Goal: Task Accomplishment & Management: Complete application form

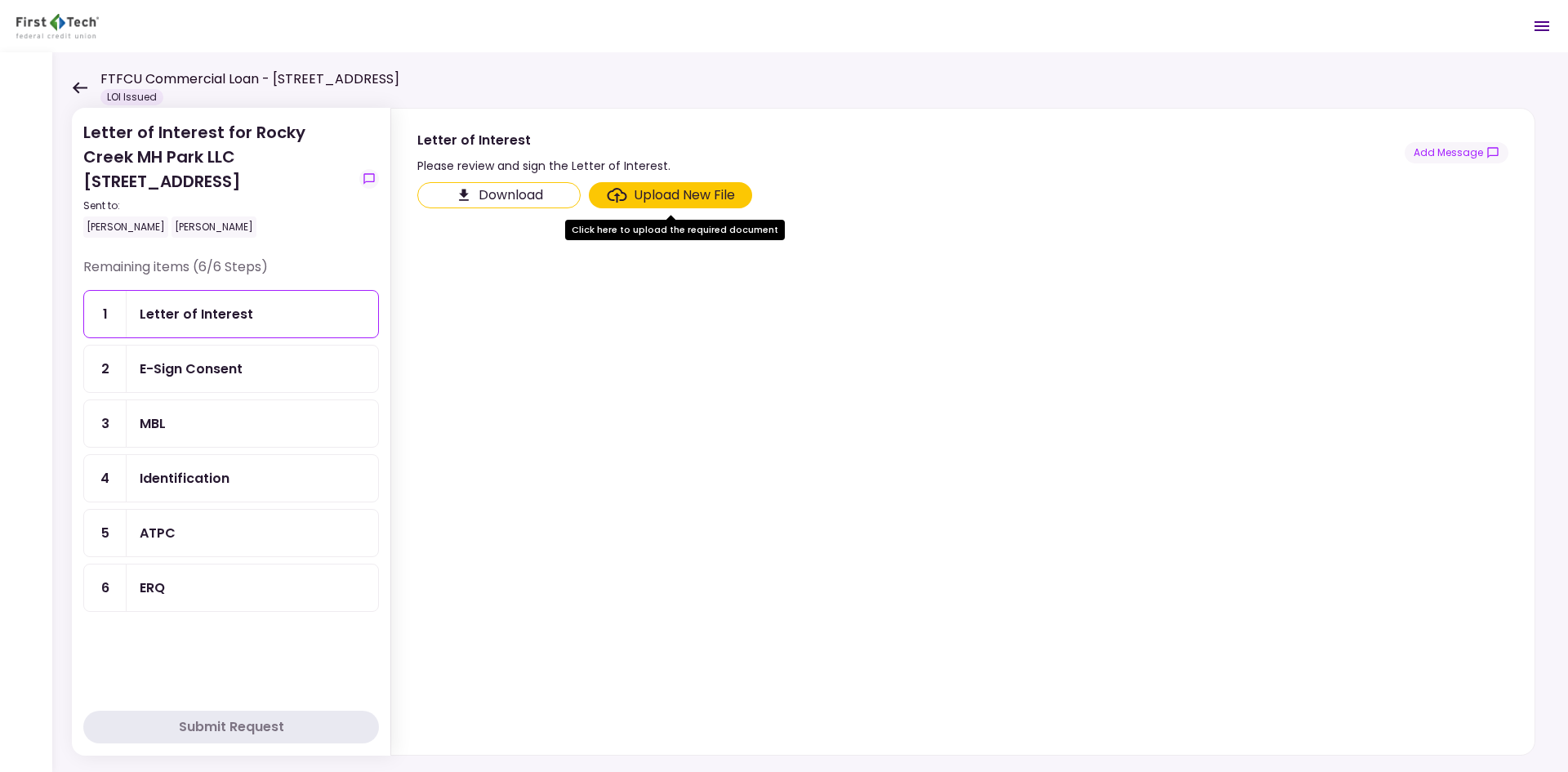
click at [197, 375] on div "E-Sign Consent" at bounding box center [191, 369] width 103 height 21
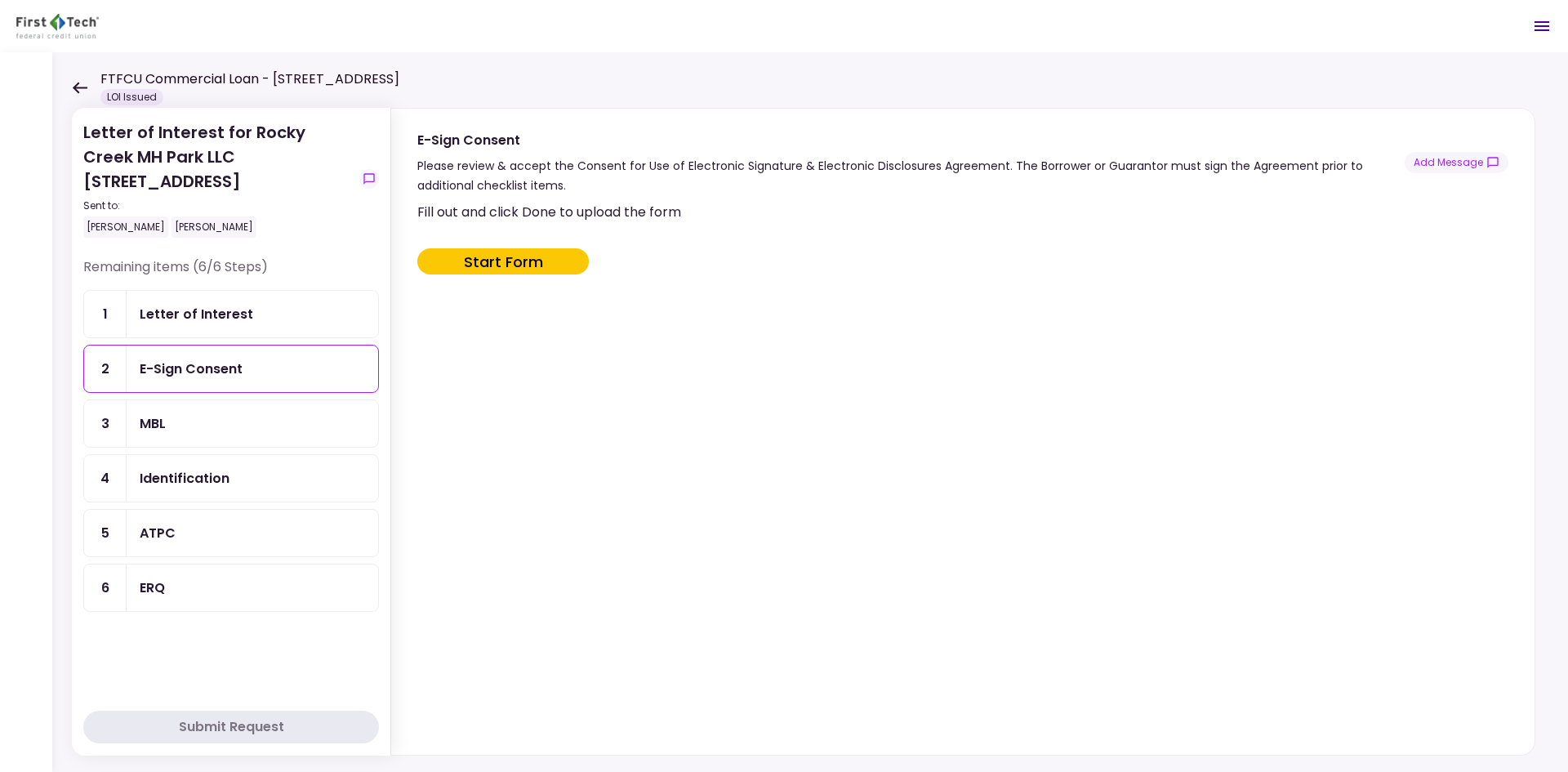
click at [163, 419] on div "MBL" at bounding box center [152, 424] width 26 height 21
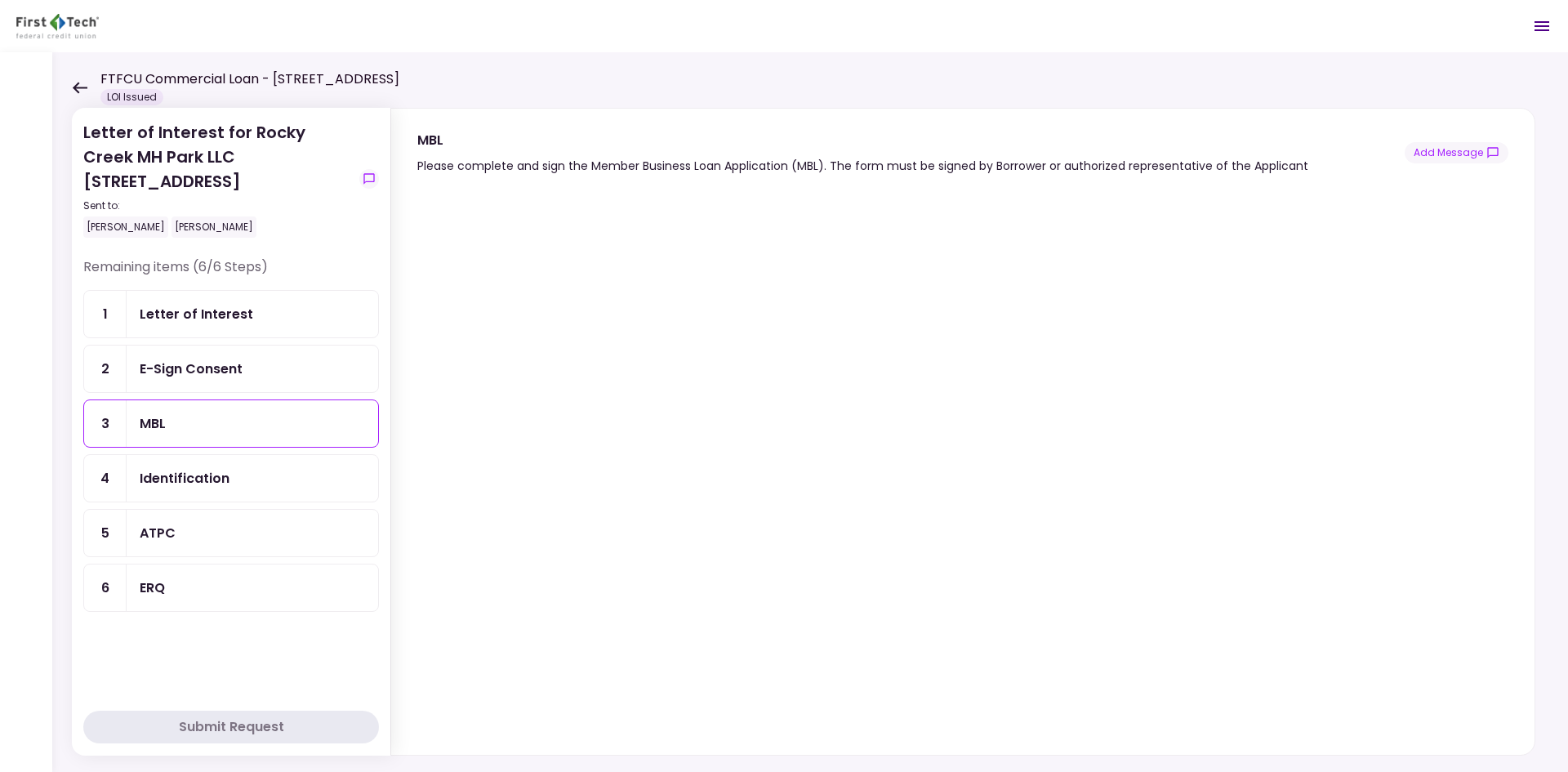
click at [221, 486] on div "Identification" at bounding box center [184, 479] width 90 height 21
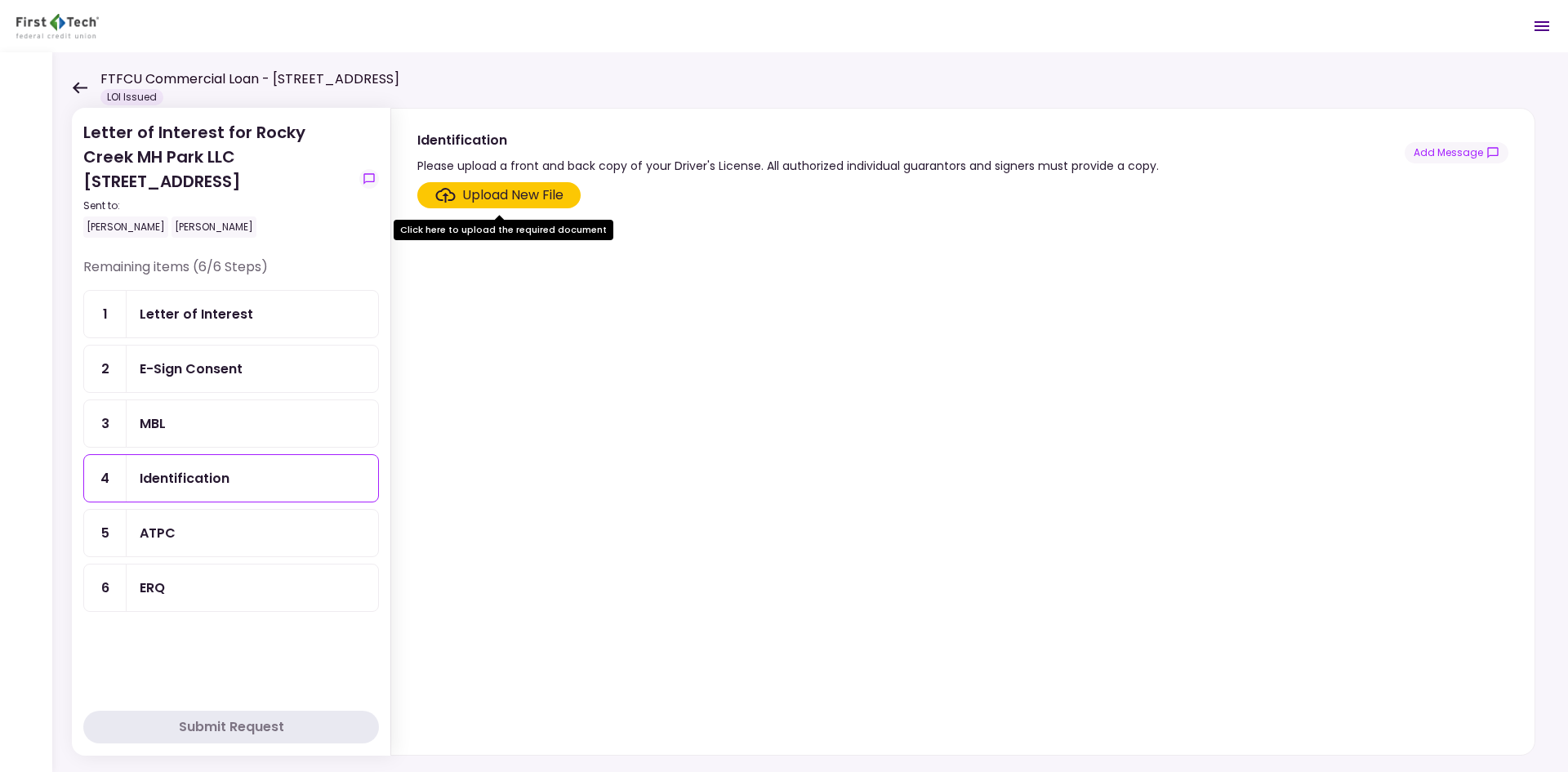
click at [179, 531] on div "ATPC" at bounding box center [252, 533] width 226 height 21
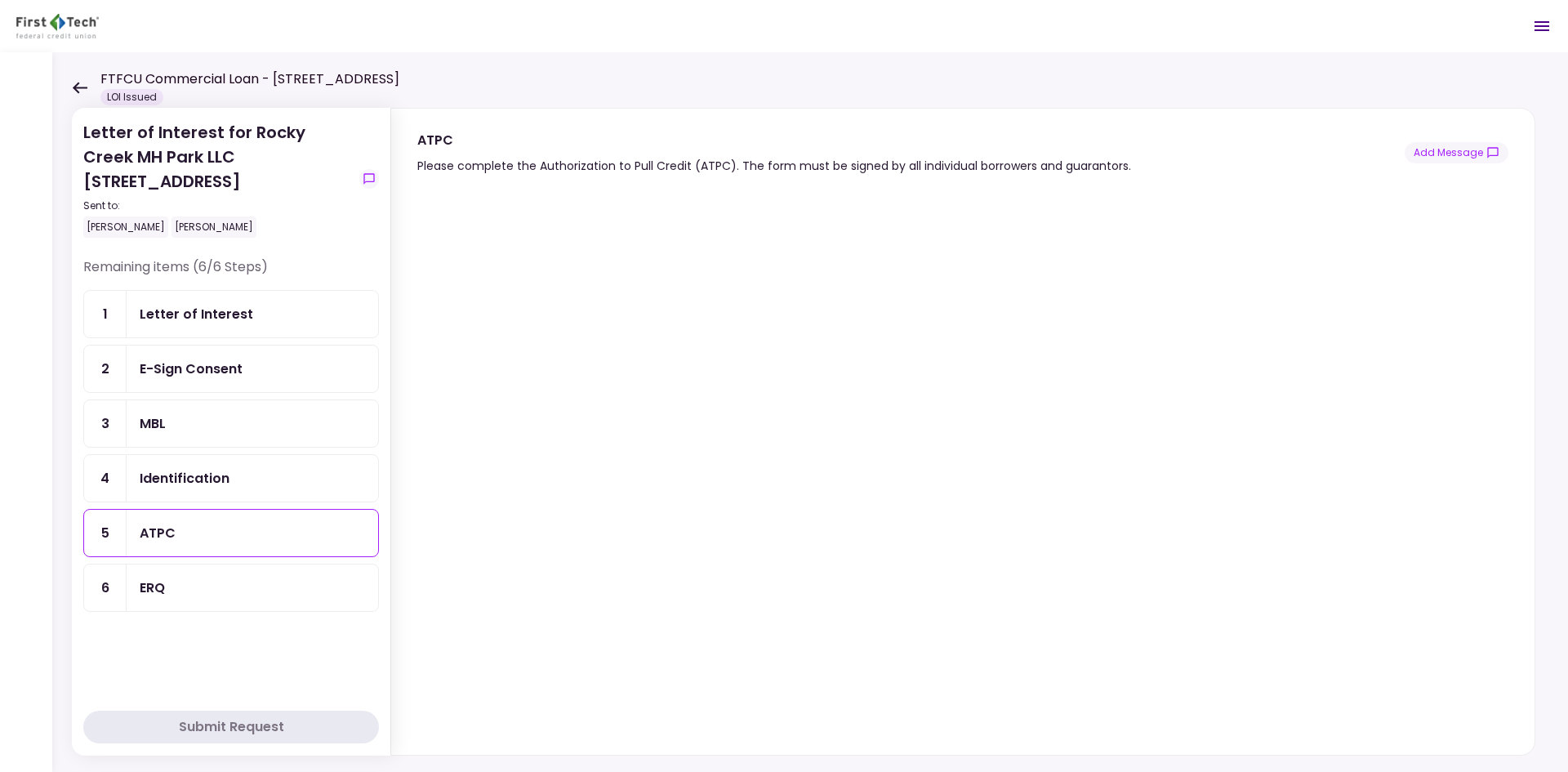
click at [156, 586] on div "ERQ" at bounding box center [152, 588] width 26 height 21
click at [217, 526] on div "ATPC" at bounding box center [252, 533] width 226 height 21
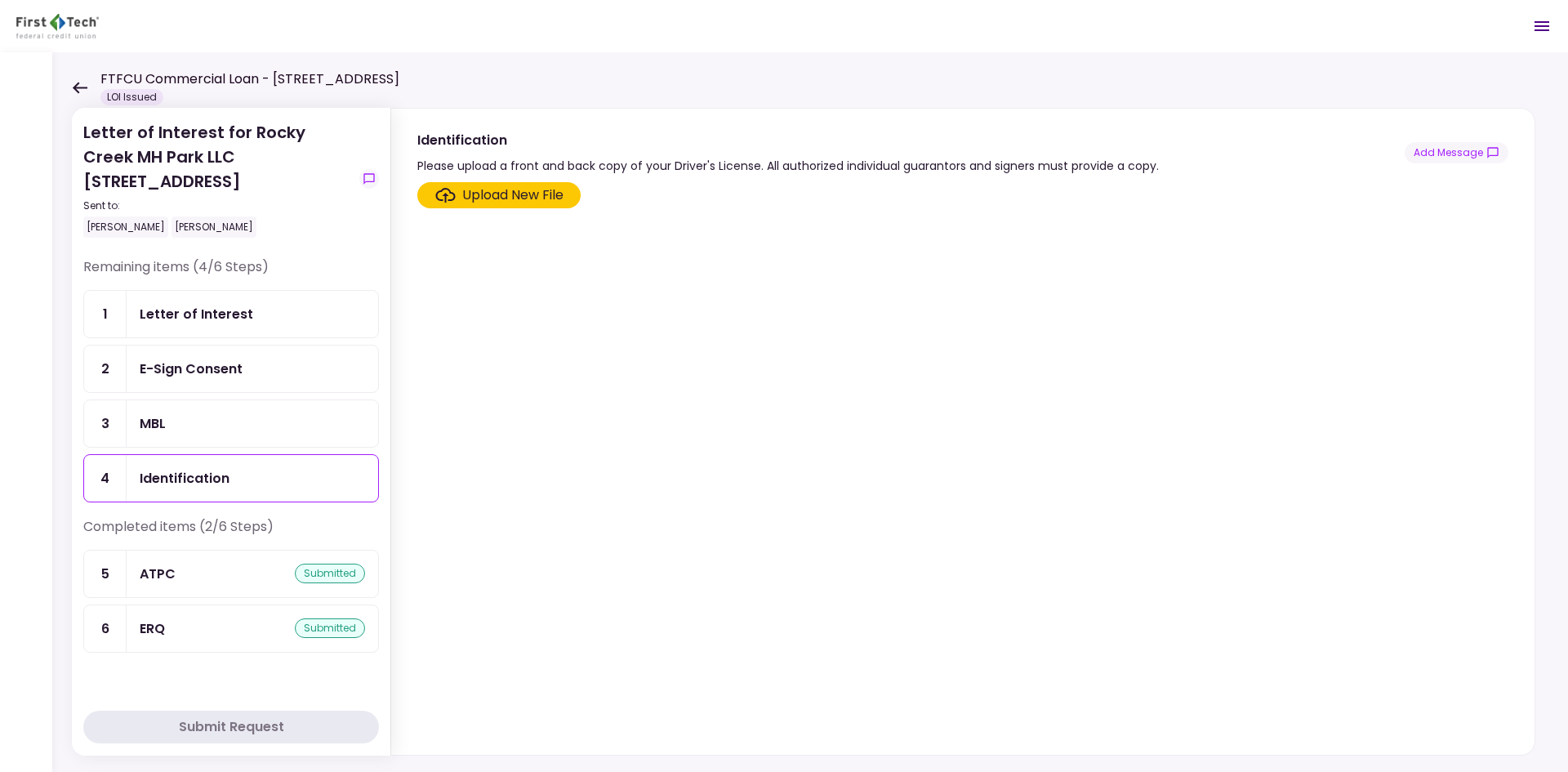
click at [259, 488] on div "Identification" at bounding box center [252, 479] width 226 height 21
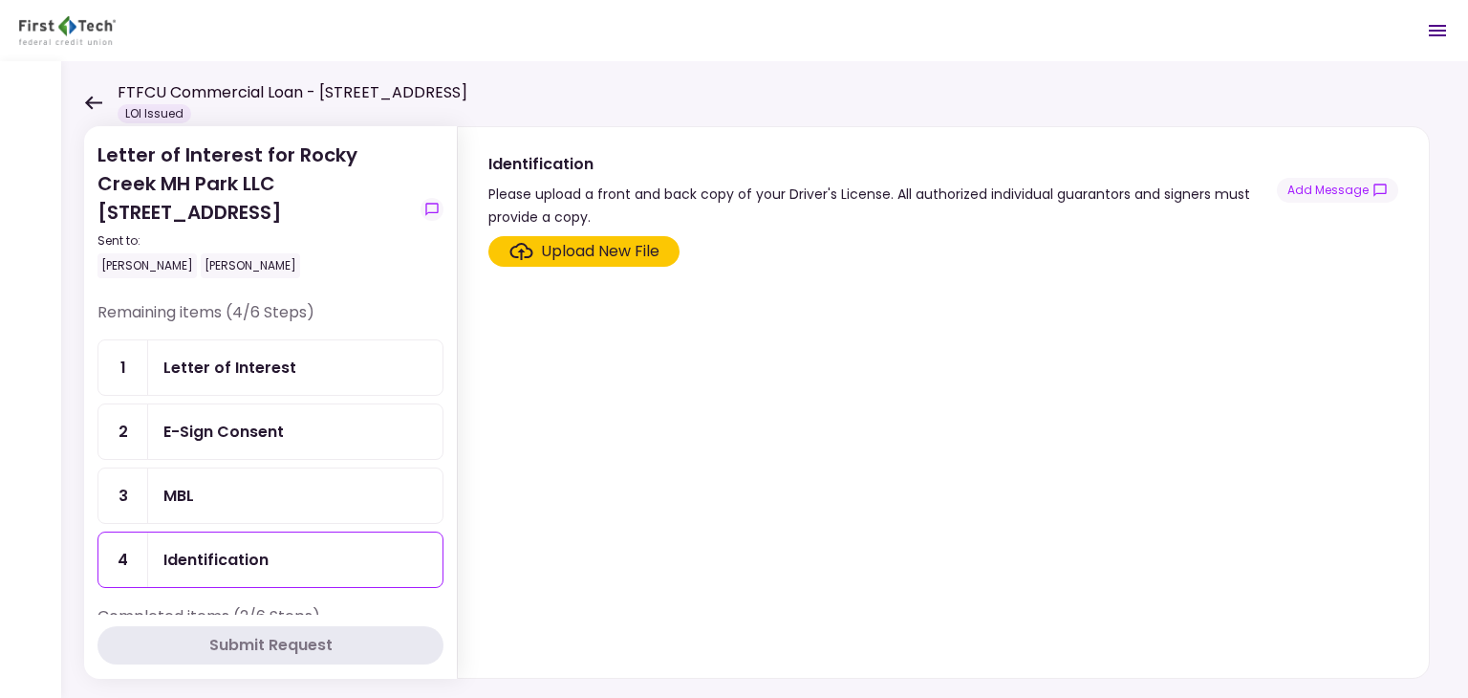
click at [548, 253] on div "Upload New File" at bounding box center [600, 251] width 119 height 23
click at [0, 0] on input "Upload New File" at bounding box center [0, 0] width 0 height 0
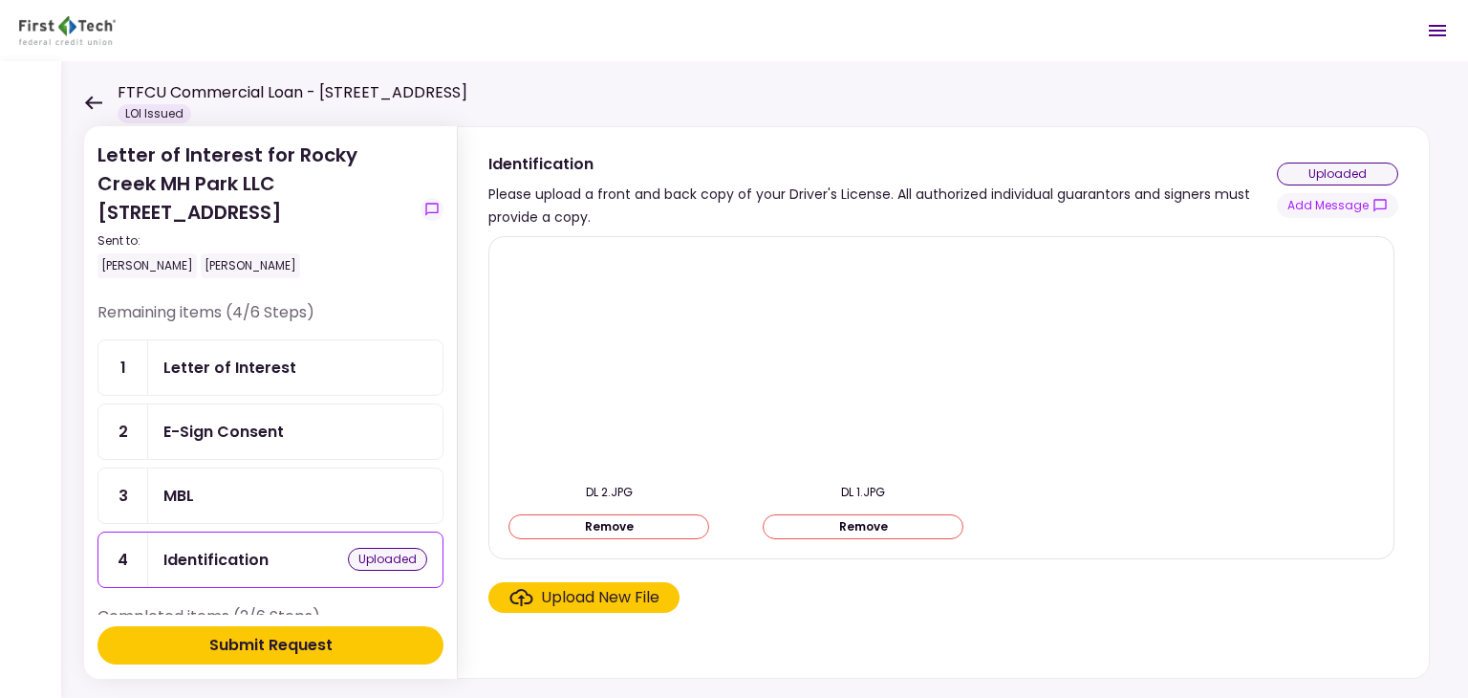
click at [772, 583] on div "Upload New File" at bounding box center [941, 597] width 906 height 31
click at [298, 488] on div "MBL" at bounding box center [295, 496] width 264 height 24
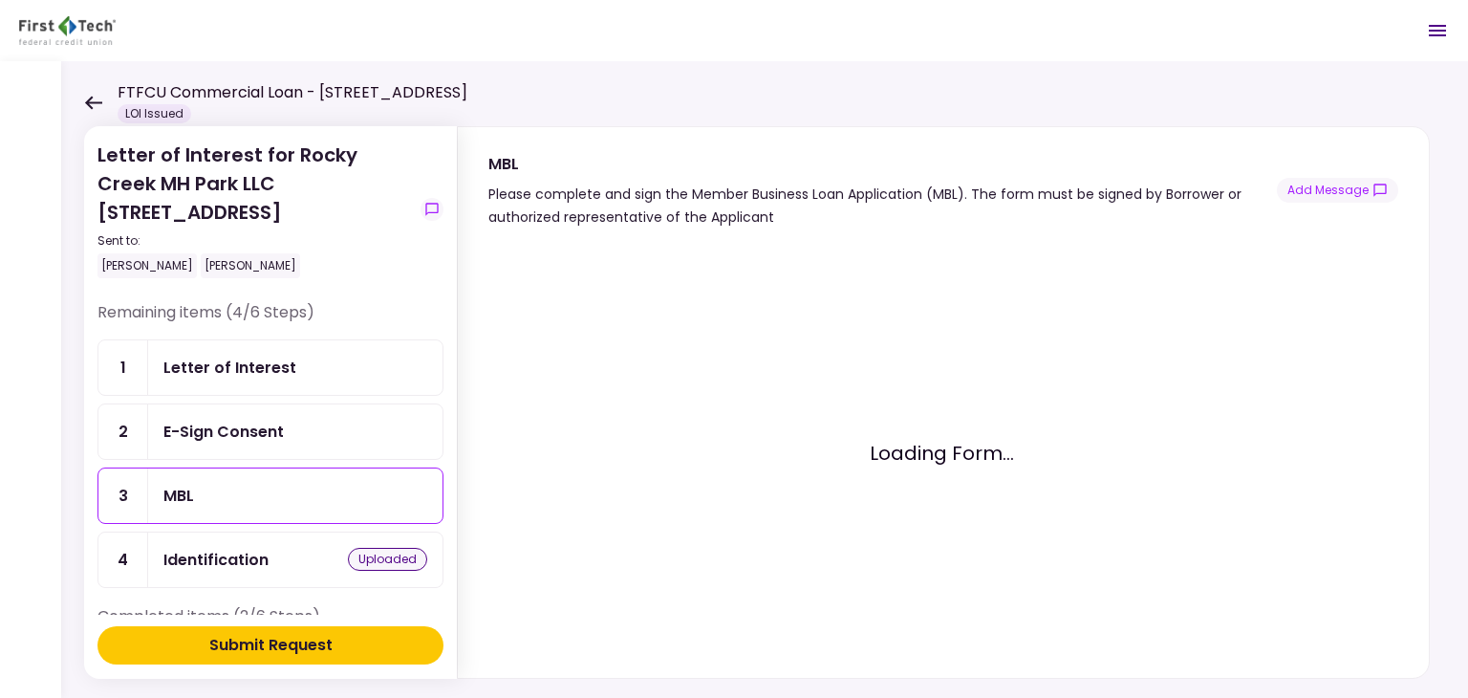
click at [259, 548] on div "Identification" at bounding box center [215, 560] width 105 height 24
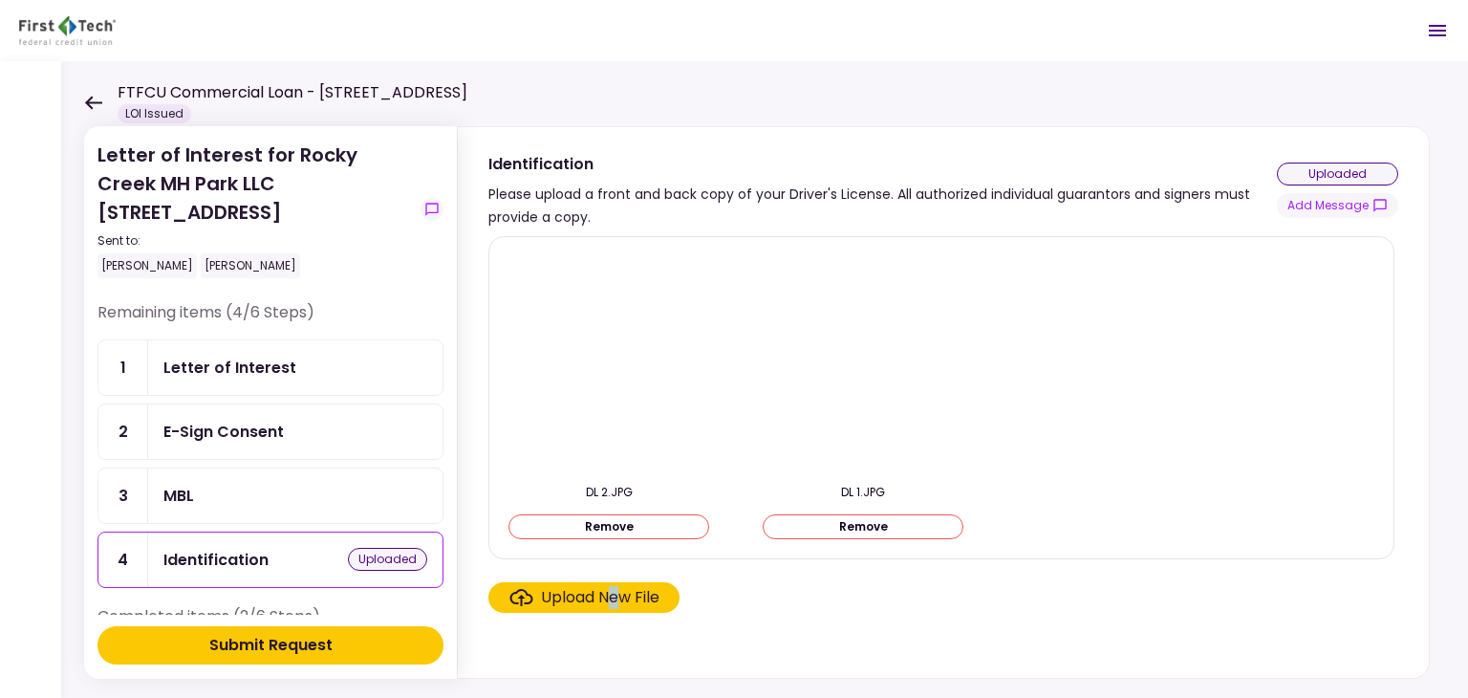
click at [613, 592] on div "Upload New File" at bounding box center [600, 597] width 119 height 23
click at [641, 588] on div "Upload New File" at bounding box center [600, 597] width 119 height 23
click at [0, 0] on input "Upload New File" at bounding box center [0, 0] width 0 height 0
click at [1315, 167] on div "uploaded" at bounding box center [1337, 173] width 121 height 23
click at [261, 491] on div "MBL" at bounding box center [295, 496] width 264 height 24
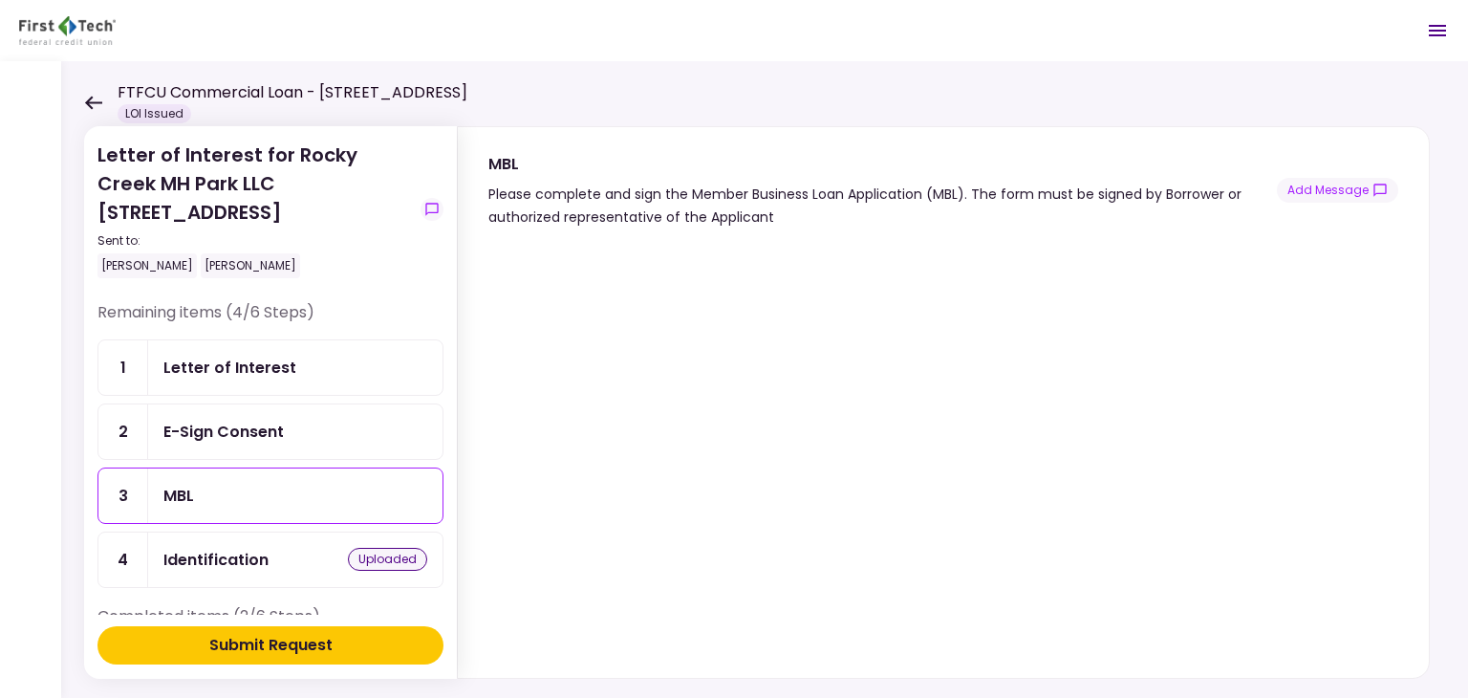
click at [335, 429] on div "E-Sign Consent" at bounding box center [295, 432] width 264 height 24
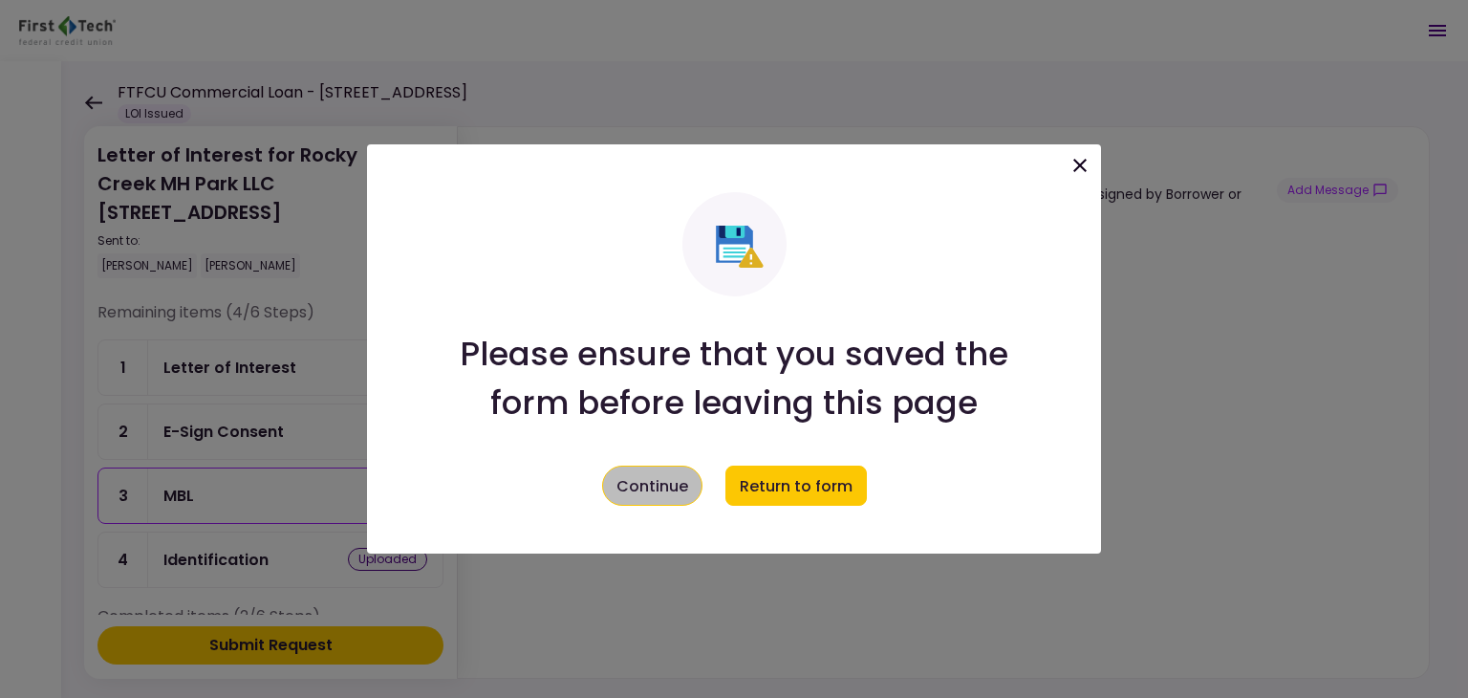
click at [684, 489] on button "Continue" at bounding box center [652, 485] width 100 height 40
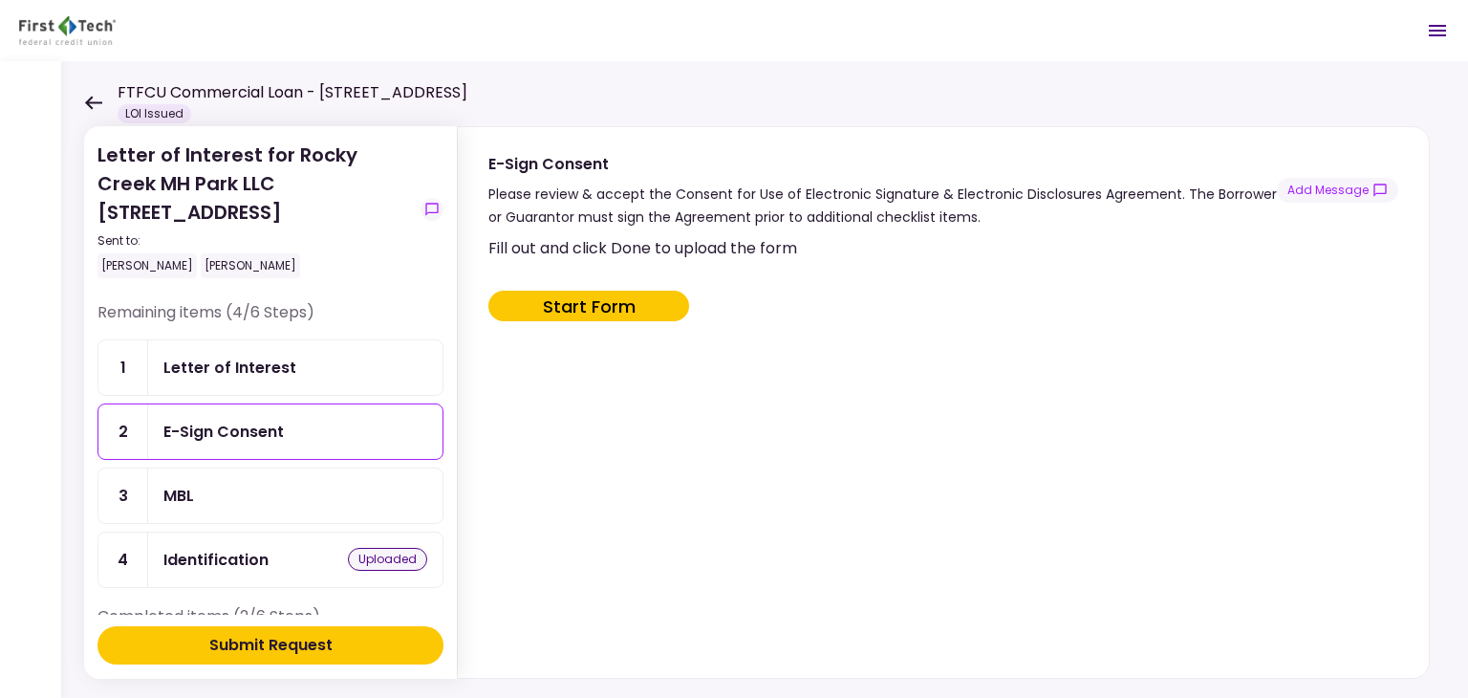
click at [627, 307] on button "Start Form" at bounding box center [588, 306] width 201 height 31
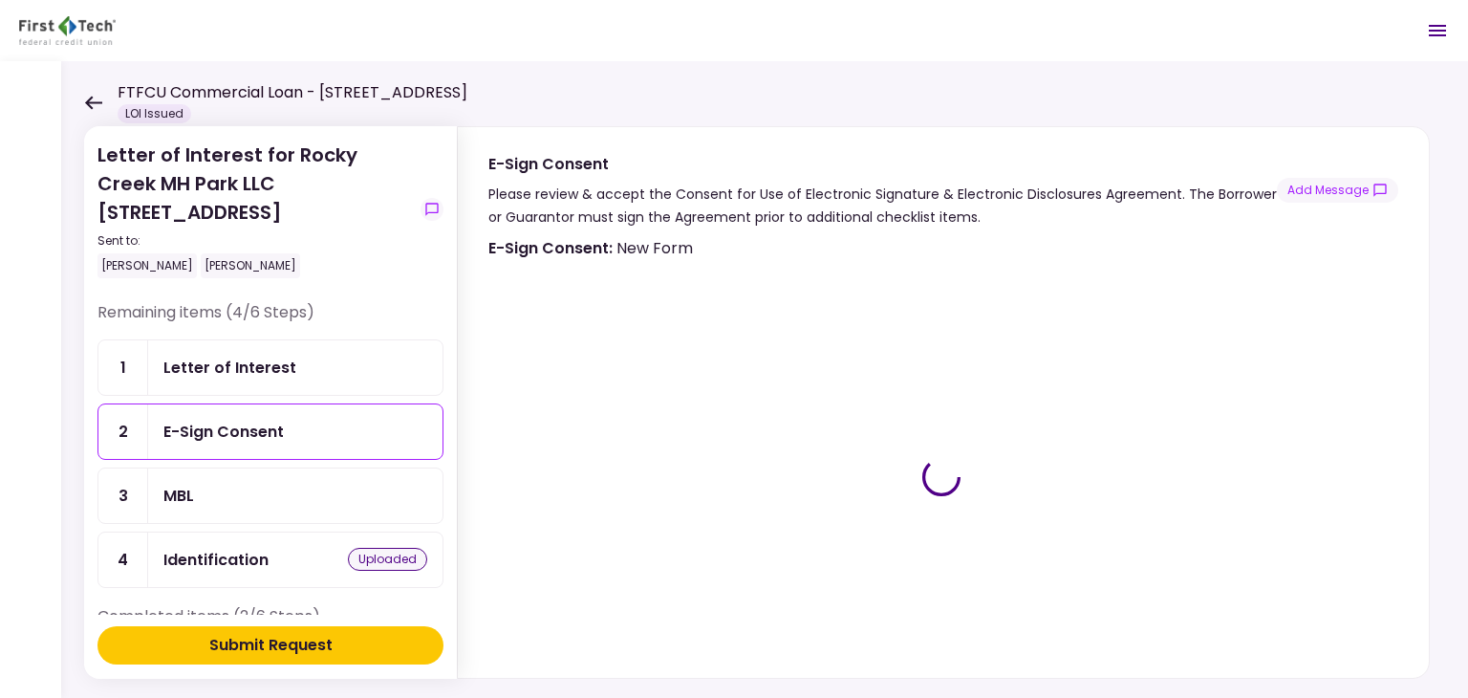
type input "***"
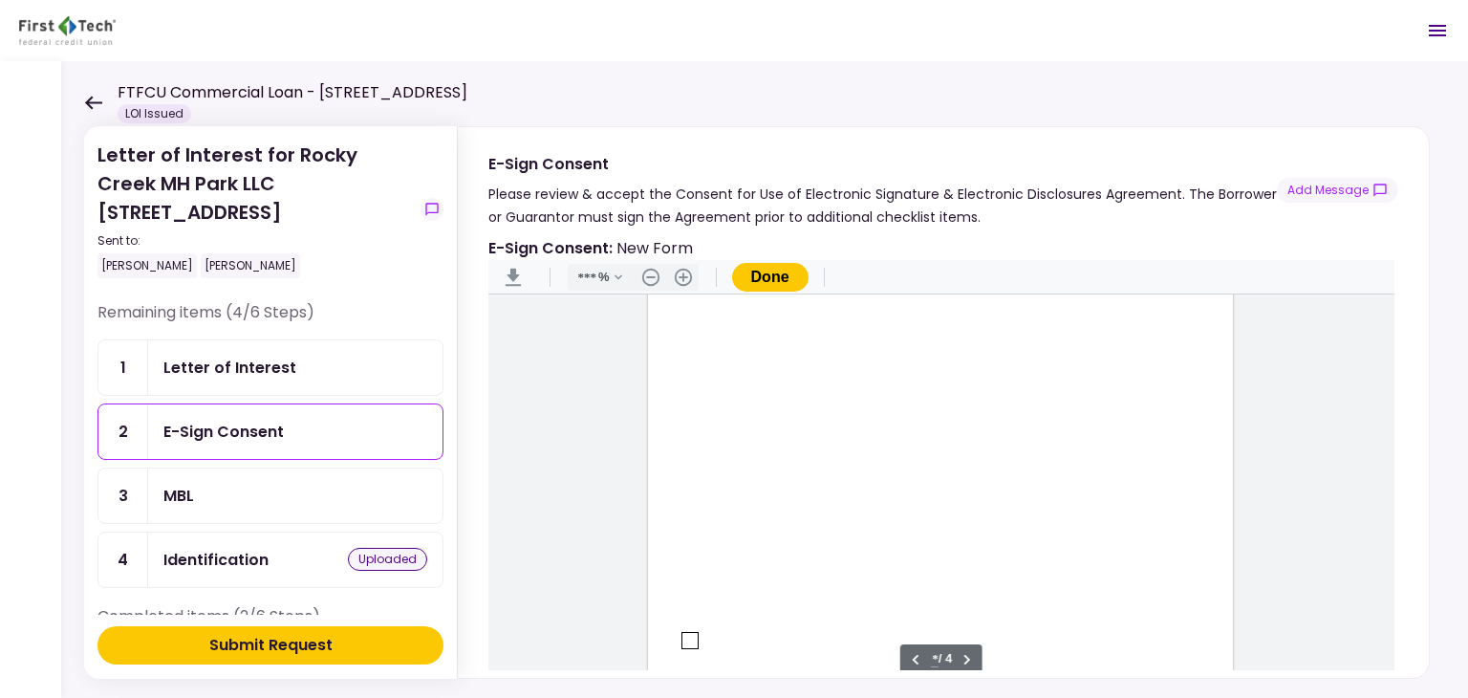
type input "*"
click at [672, 423] on div "Sign here" at bounding box center [940, 409] width 585 height 757
click at [690, 425] on div "Document Content" at bounding box center [689, 425] width 15 height 15
click at [761, 281] on button "Done" at bounding box center [770, 277] width 76 height 29
